Goal: Navigation & Orientation: Find specific page/section

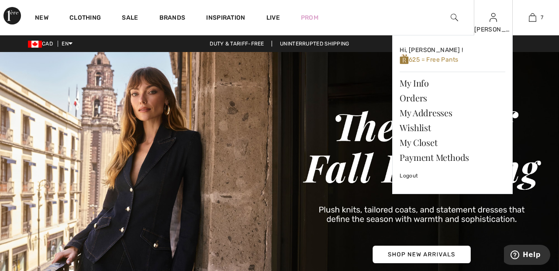
click at [493, 22] on img at bounding box center [493, 17] width 7 height 10
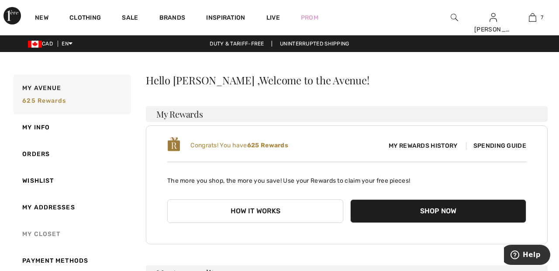
click at [47, 235] on link "My Closet" at bounding box center [71, 234] width 120 height 27
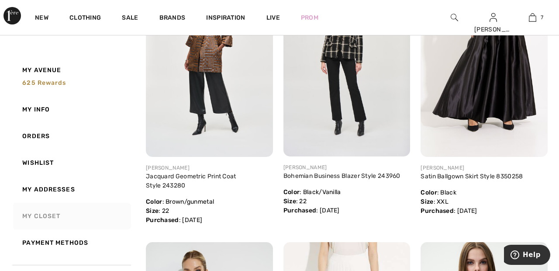
scroll to position [1275, 0]
